Goal: Book appointment/travel/reservation

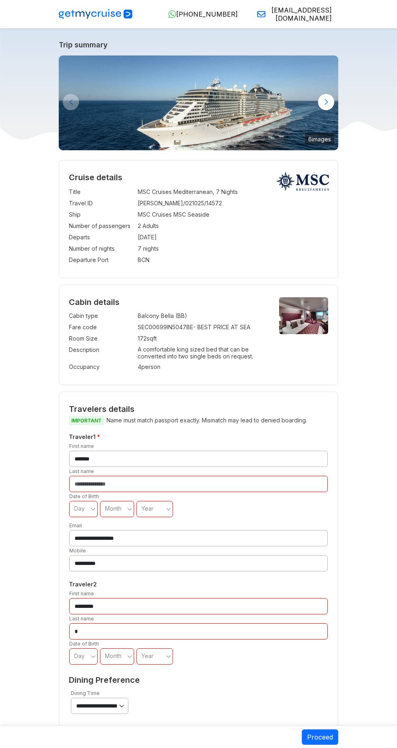
select select "**"
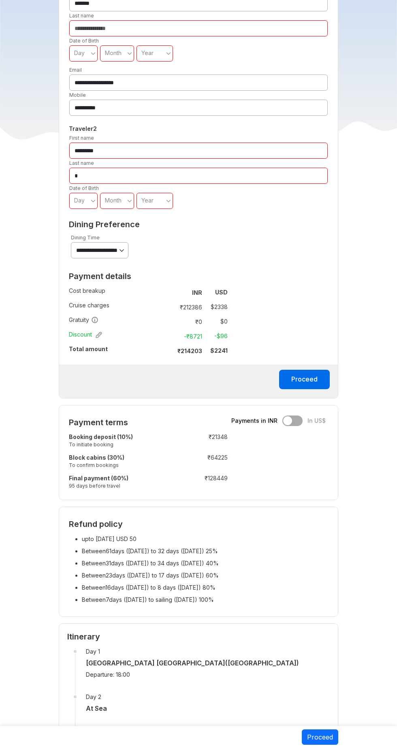
scroll to position [480, 0]
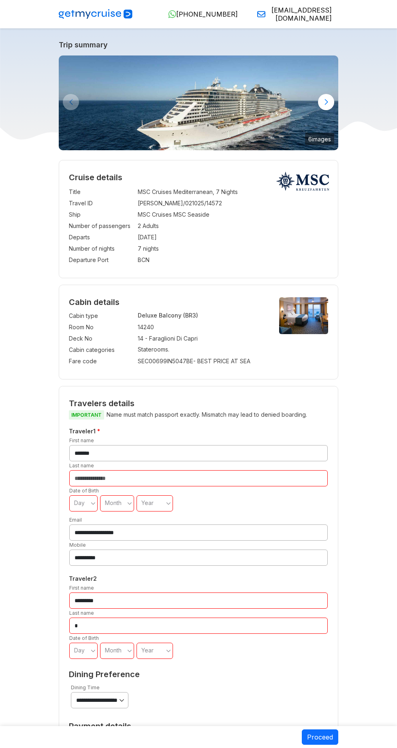
select select "**"
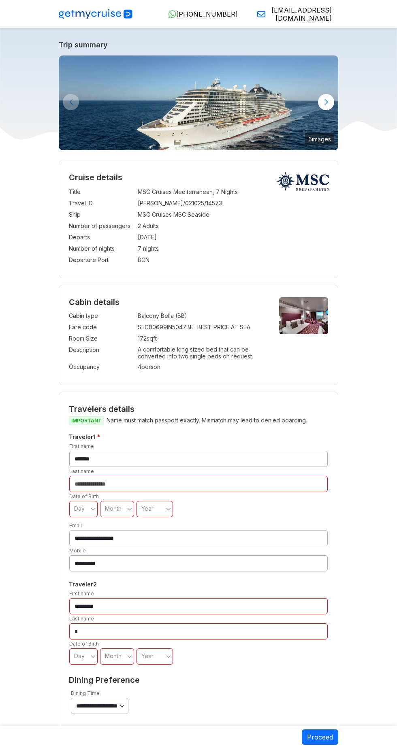
select select "**"
